Goal: Browse casually

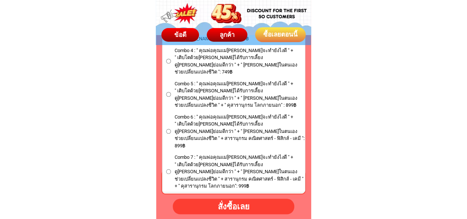
scroll to position [4285, 0]
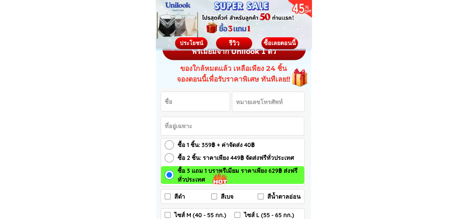
scroll to position [1182, 0]
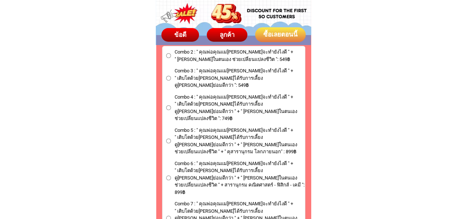
scroll to position [4395, 0]
